Goal: Task Accomplishment & Management: Manage account settings

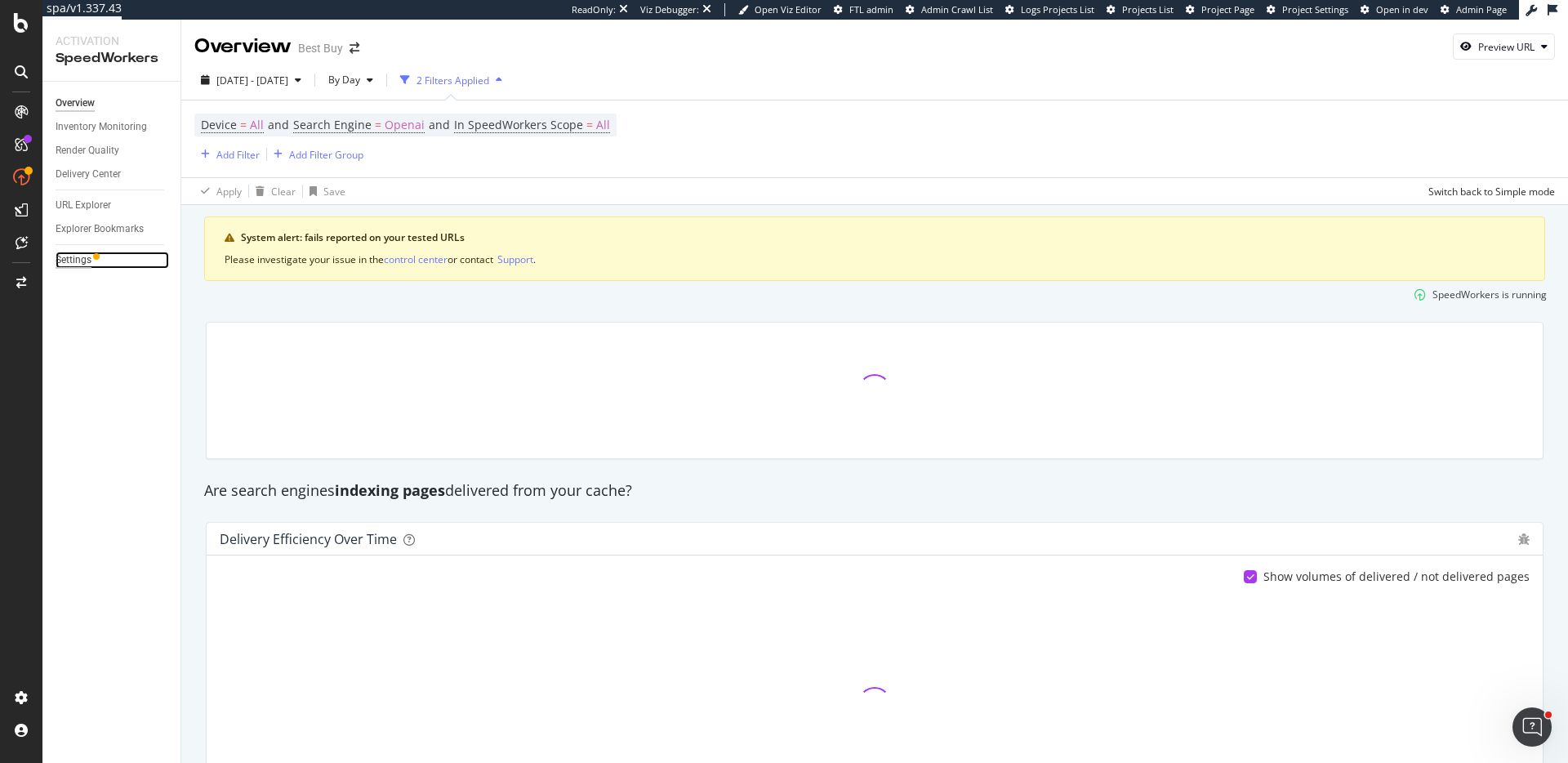
click at [79, 257] on div "Settings" at bounding box center [73, 260] width 36 height 17
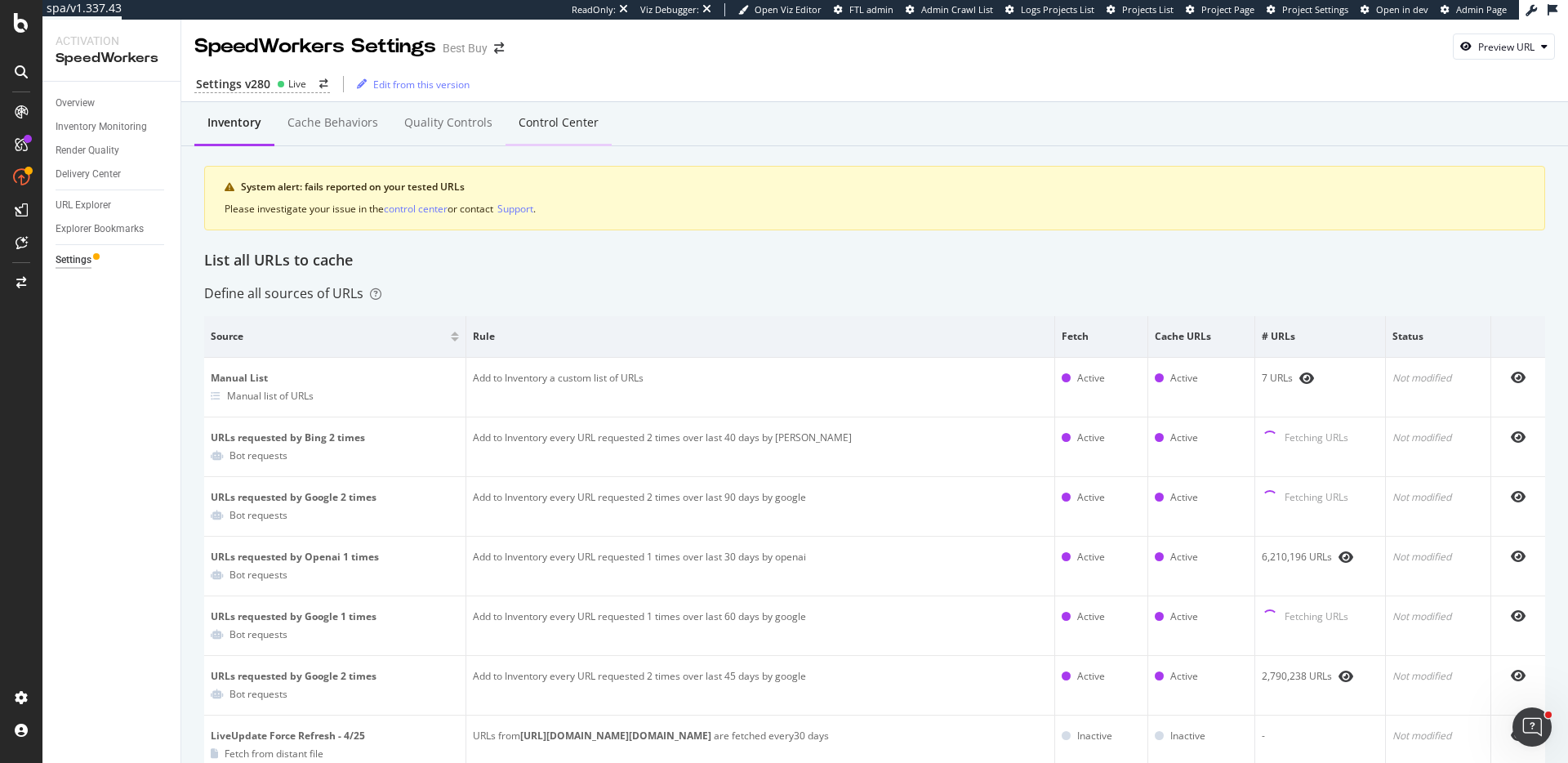
click at [586, 118] on div "Control Center" at bounding box center [558, 122] width 80 height 16
